Goal: Navigation & Orientation: Find specific page/section

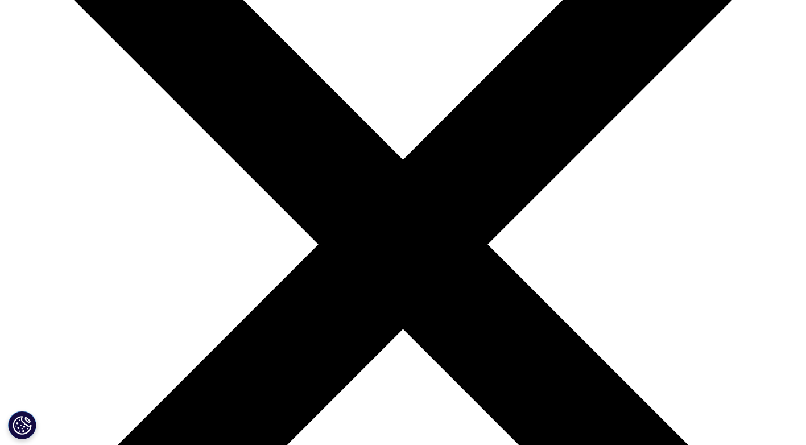
scroll to position [227, 0]
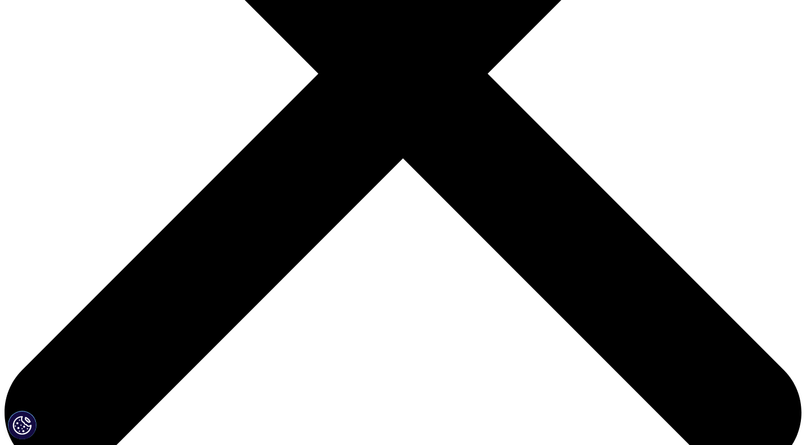
scroll to position [398, 0]
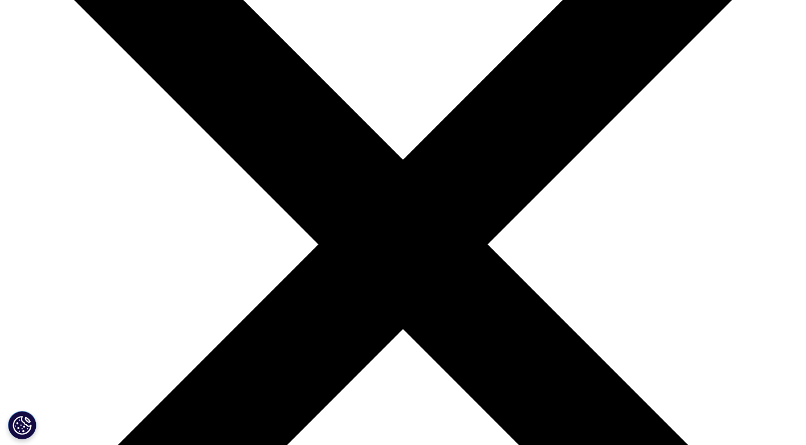
scroll to position [284, 0]
